Goal: Task Accomplishment & Management: Manage account settings

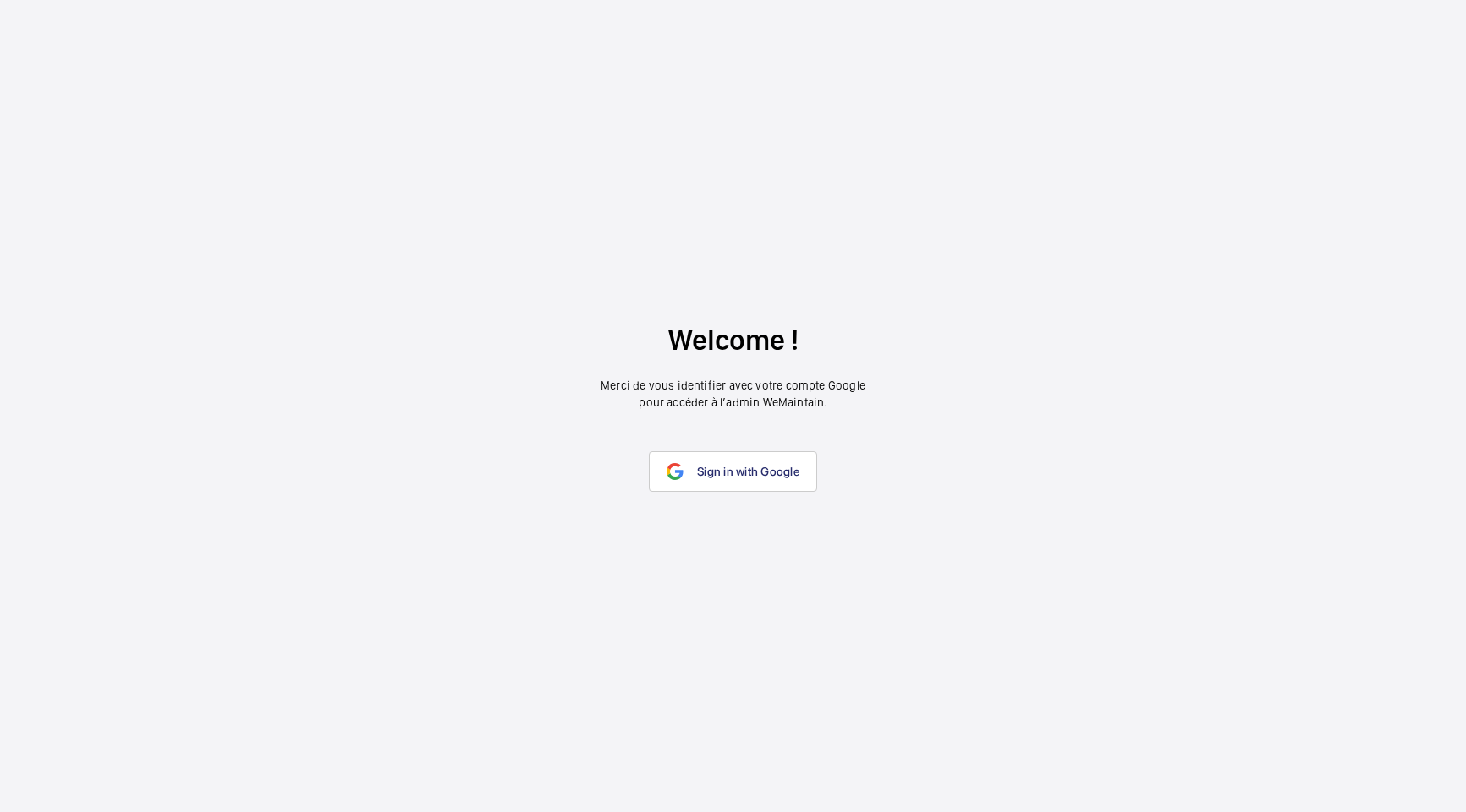
click at [663, 41] on wm-front-google-login "Welcome ! Merci de vous identifier avec votre compte Google pour accéder à l’ad…" at bounding box center [733, 406] width 1466 height 812
click at [722, 468] on span "Sign in with Google" at bounding box center [747, 471] width 102 height 14
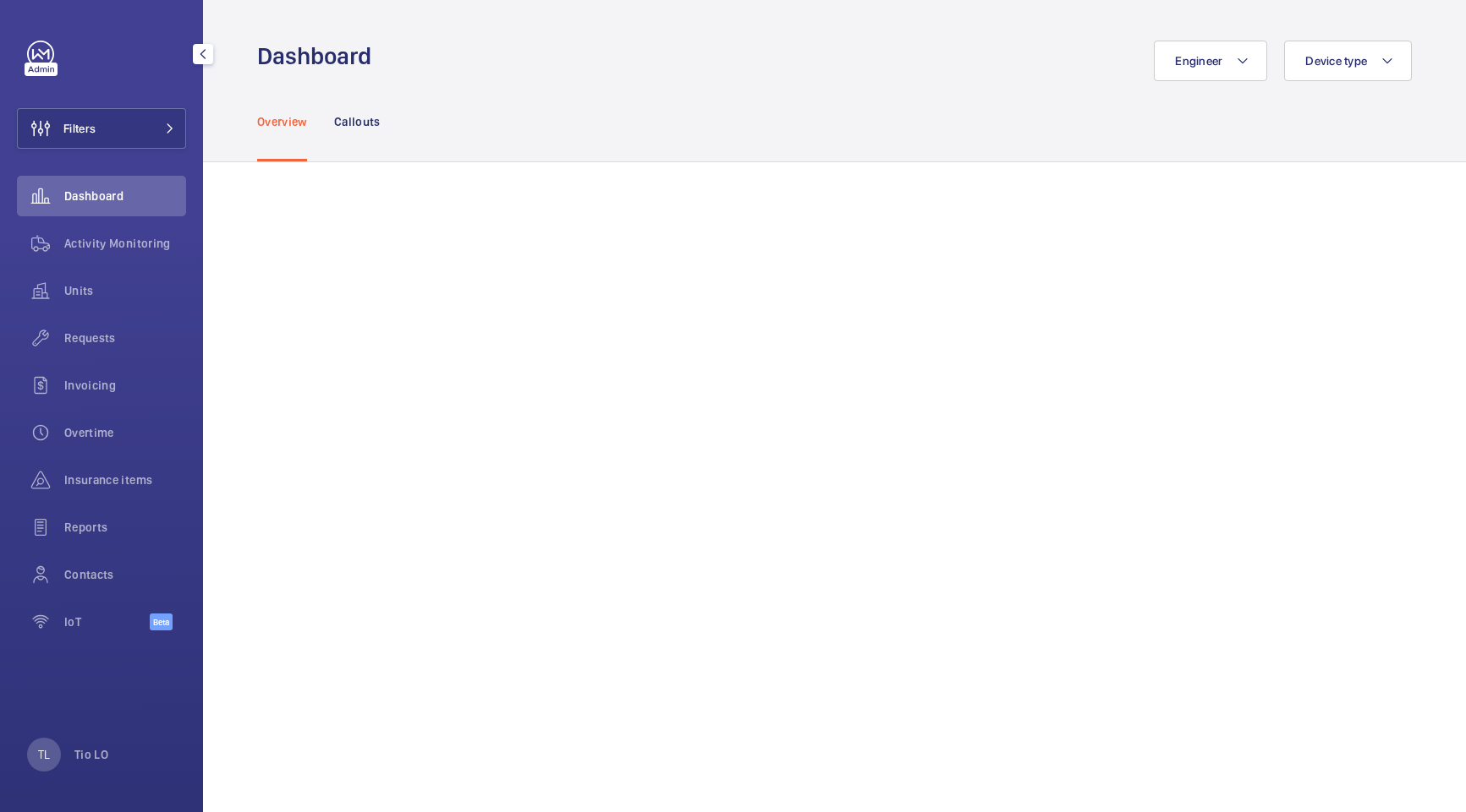
click at [97, 204] on span "Dashboard" at bounding box center [125, 196] width 122 height 17
click at [99, 235] on span "Activity Monitoring" at bounding box center [125, 243] width 122 height 17
